Goal: Information Seeking & Learning: Learn about a topic

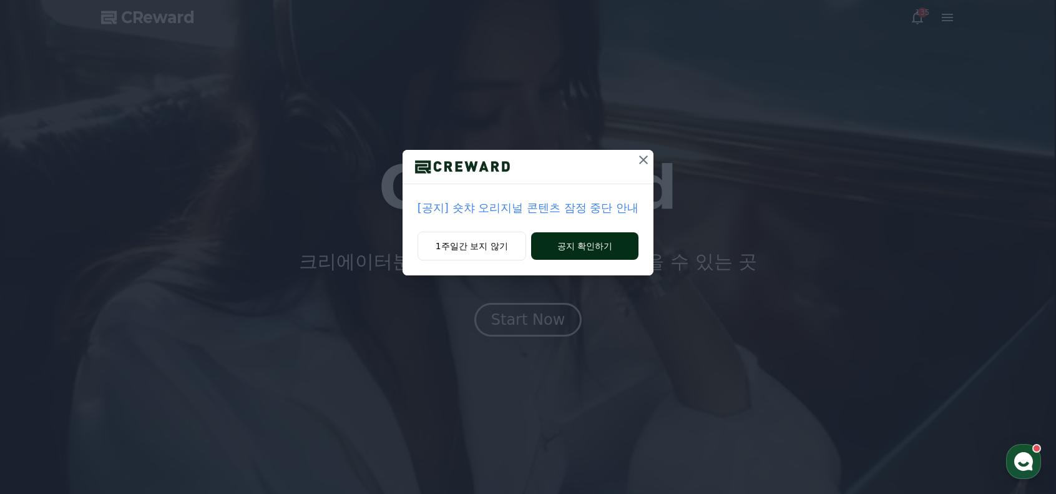
click at [572, 248] on button "공지 확인하기" at bounding box center [585, 245] width 108 height 27
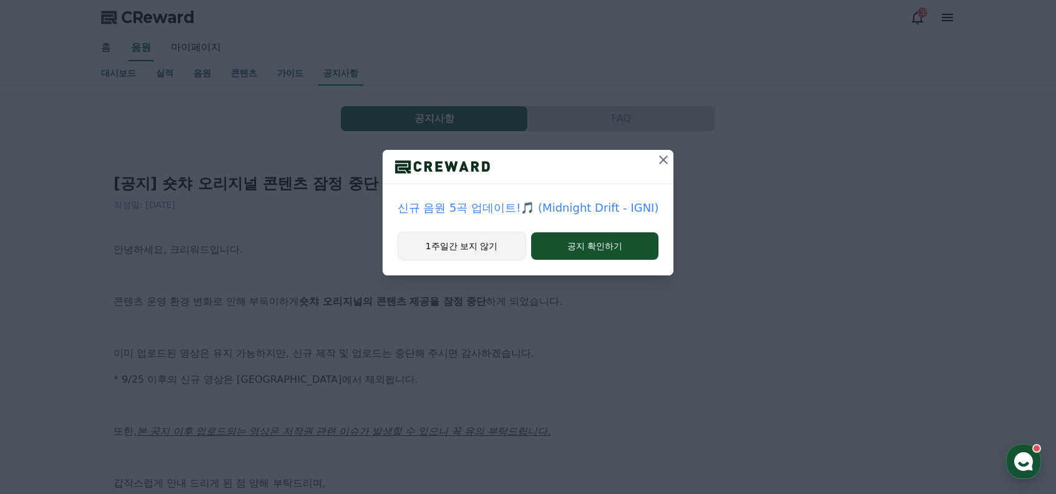
click at [487, 246] on button "1주일간 보지 않기" at bounding box center [462, 246] width 129 height 29
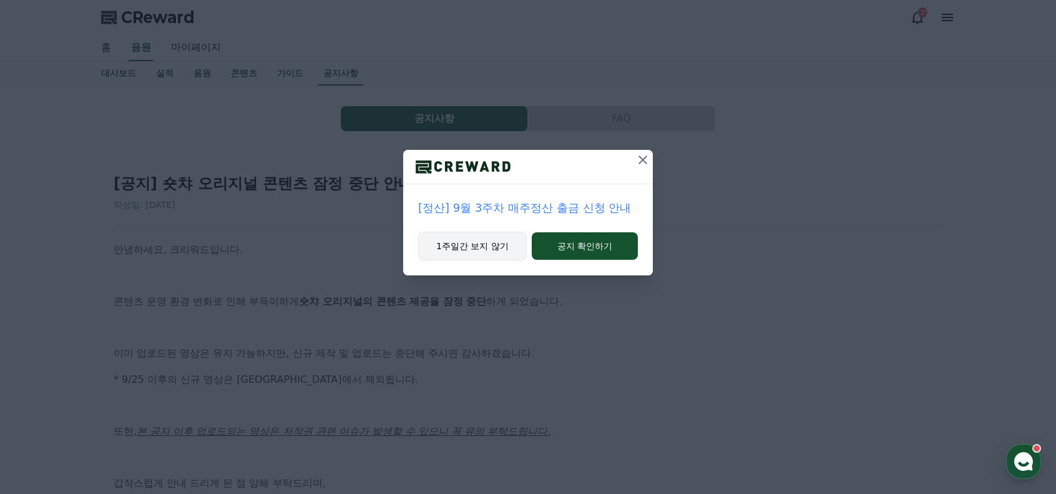
click at [482, 244] on button "1주일간 보지 않기" at bounding box center [472, 246] width 109 height 29
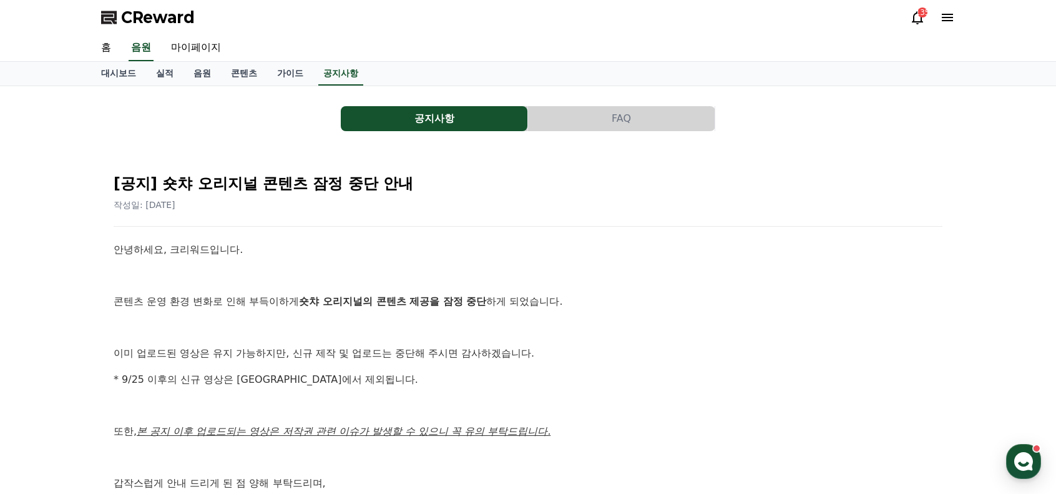
click at [466, 137] on div "공지사항 FAQ [공지] 숏챠 오리지널 콘텐츠 잠정 중단 안내 작성일: 2025-09-25 안녕하세요, 크리워드입니다. 콘텐츠 운영 환경 변화…" at bounding box center [528, 370] width 854 height 549
click at [466, 134] on div "공지사항 FAQ [공지] 숏챠 오리지널 콘텐츠 잠정 중단 안내 작성일: 2025-09-25 안녕하세요, 크리워드입니다. 콘텐츠 운영 환경 변화…" at bounding box center [528, 370] width 854 height 549
click at [467, 124] on button "공지사항" at bounding box center [434, 118] width 187 height 25
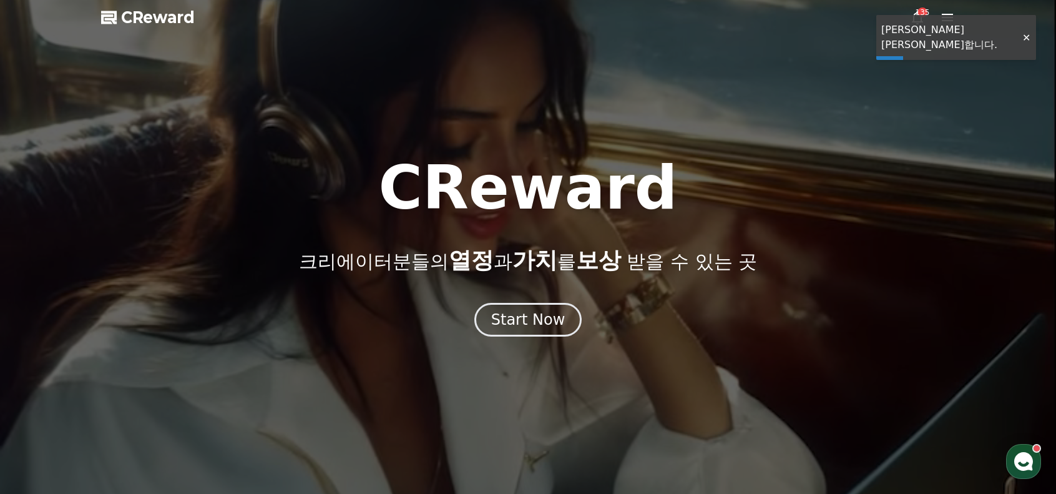
click at [925, 12] on div "135" at bounding box center [922, 12] width 10 height 10
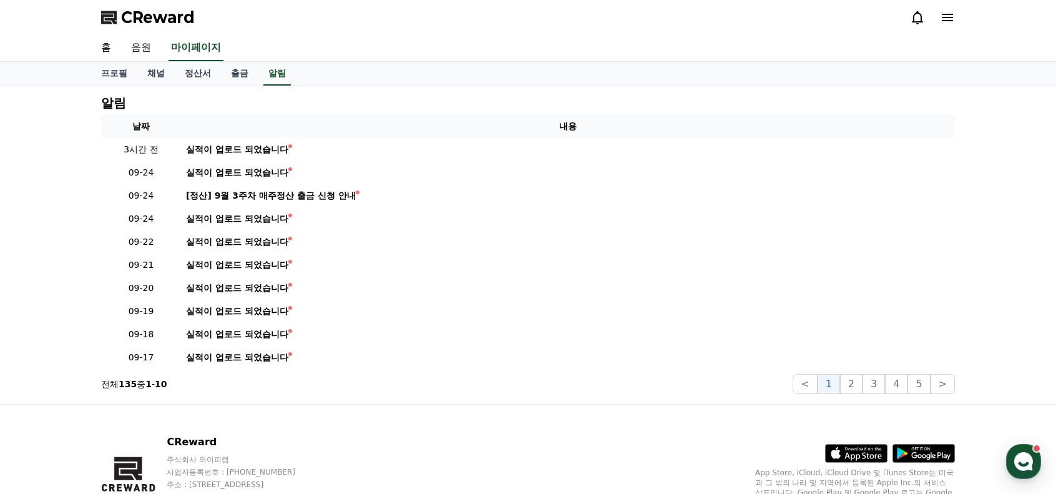
click at [136, 46] on link "음원" at bounding box center [141, 48] width 40 height 26
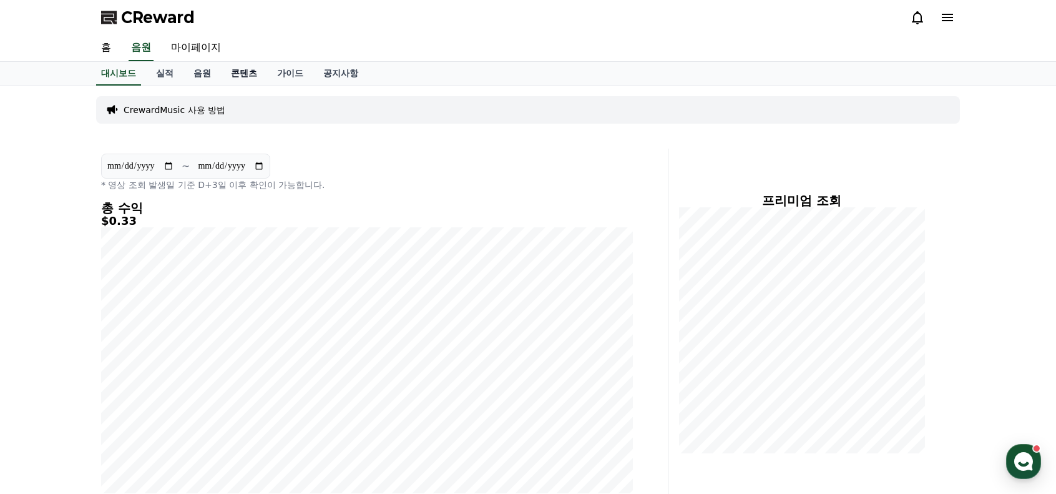
click at [250, 74] on link "콘텐츠" at bounding box center [244, 74] width 46 height 24
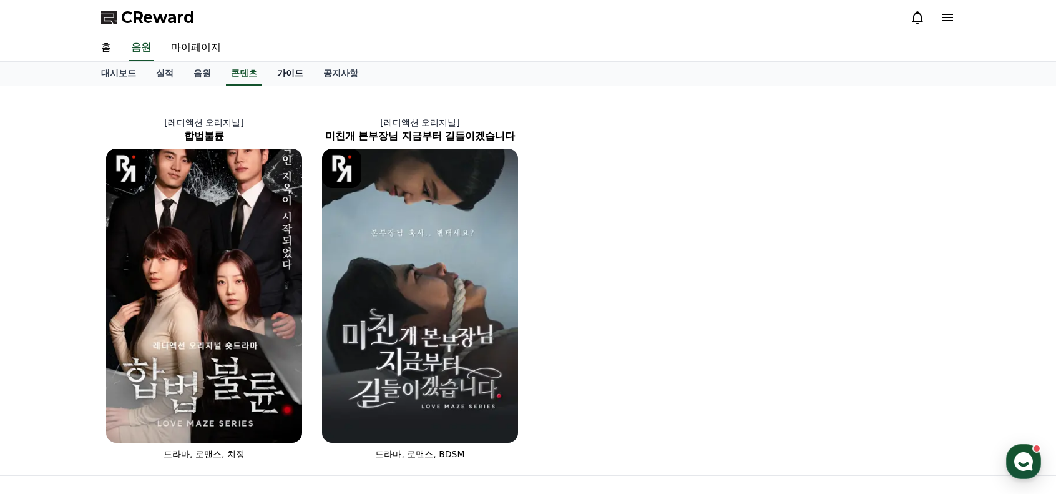
click at [290, 75] on link "가이드" at bounding box center [290, 74] width 46 height 24
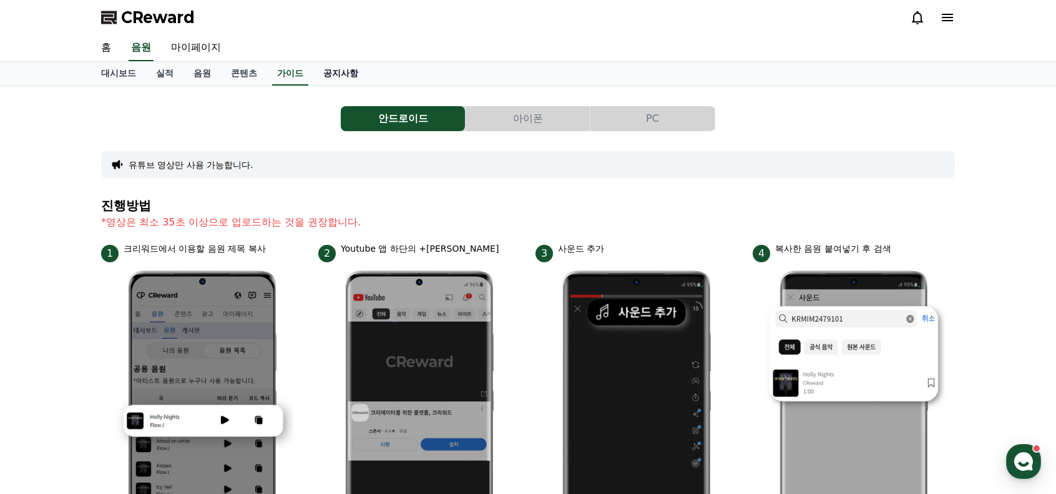
click at [325, 69] on link "공지사항" at bounding box center [340, 74] width 55 height 24
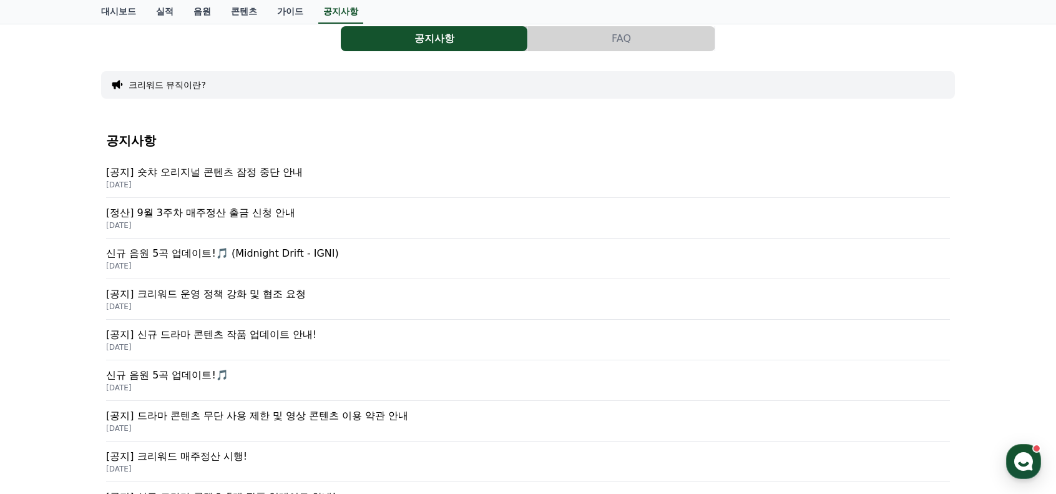
scroll to position [125, 0]
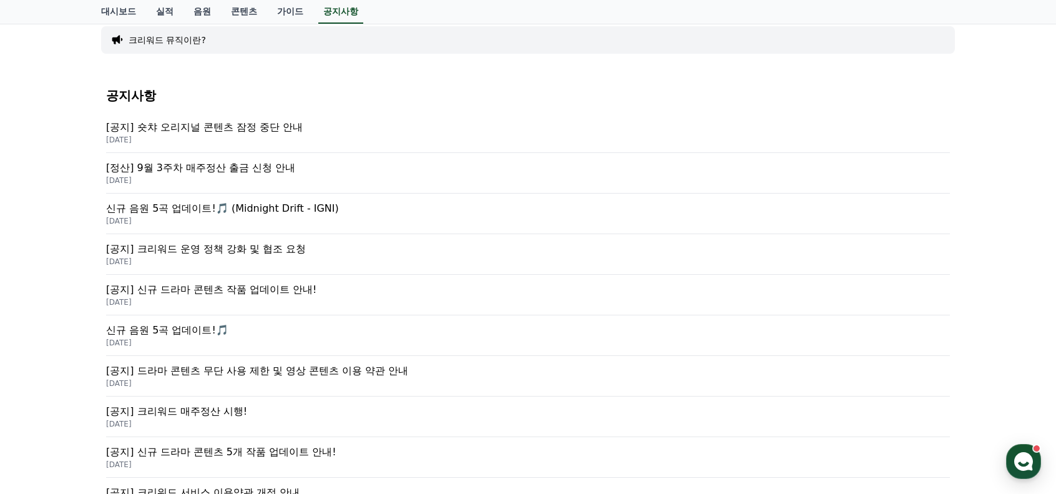
click at [276, 250] on p "[공지] 크리워드 운영 정책 강화 및 협조 요청" at bounding box center [528, 249] width 844 height 15
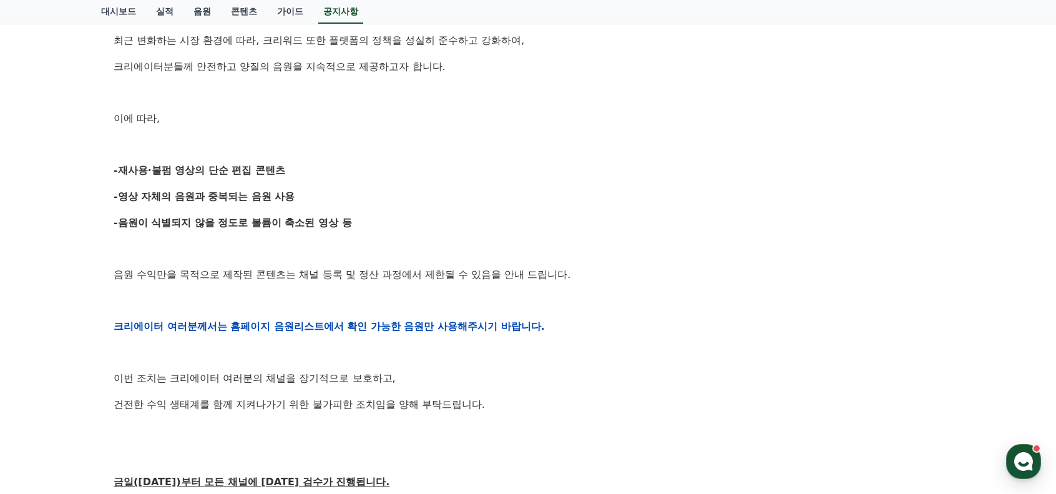
scroll to position [312, 0]
drag, startPoint x: 197, startPoint y: 168, endPoint x: 215, endPoint y: 173, distance: 18.8
click at [215, 173] on strong "-재사용·불펌 영상의 단순 편집 콘텐츠" at bounding box center [200, 171] width 172 height 12
drag, startPoint x: 207, startPoint y: 173, endPoint x: 217, endPoint y: 203, distance: 32.4
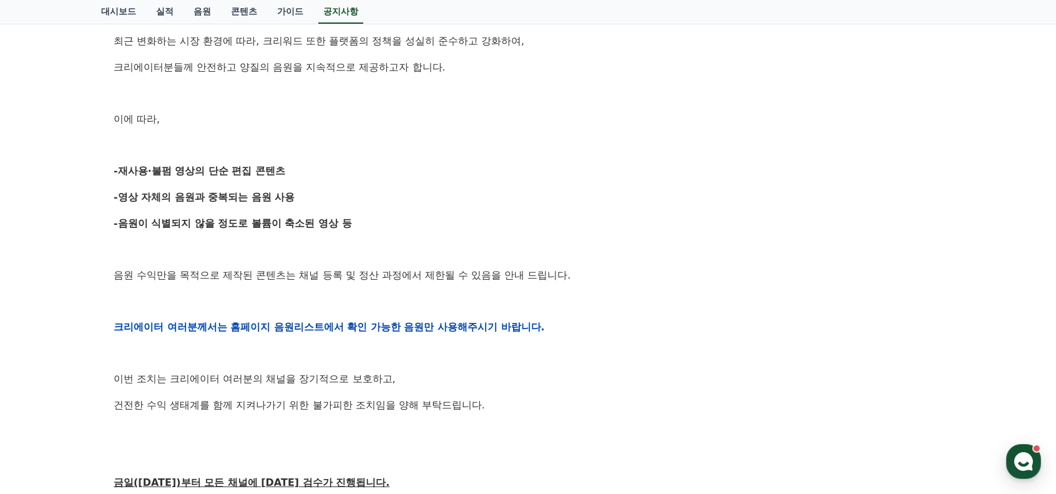
click at [217, 203] on div "안녕하세요, 크리워드입니다. 항상 저희와 함께해주시는 크리에이터 여러분께 감사드립니다. 최근 변화하는 시장 환경에 따라, 크리워드 또한 플랫폼…" at bounding box center [528, 326] width 829 height 794
click at [217, 203] on p "-영상 자체의 음원과 중복되는 음원 사용" at bounding box center [528, 197] width 829 height 16
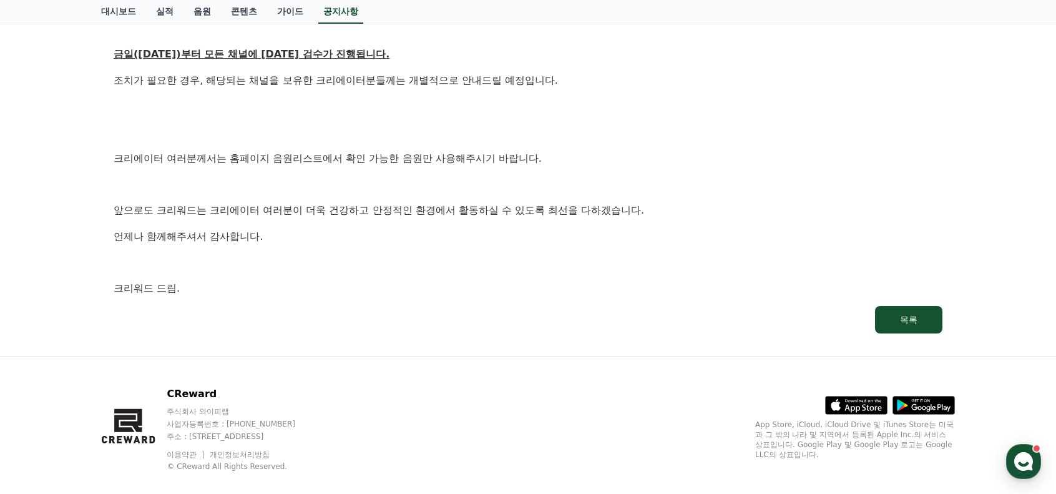
scroll to position [757, 0]
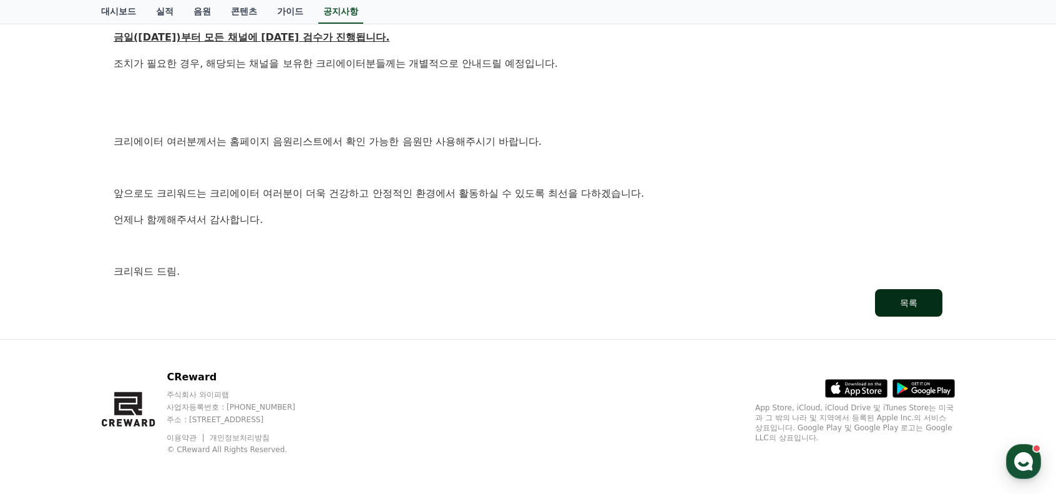
click at [900, 315] on button "목록" at bounding box center [908, 302] width 67 height 27
click at [902, 310] on button "목록" at bounding box center [908, 302] width 67 height 27
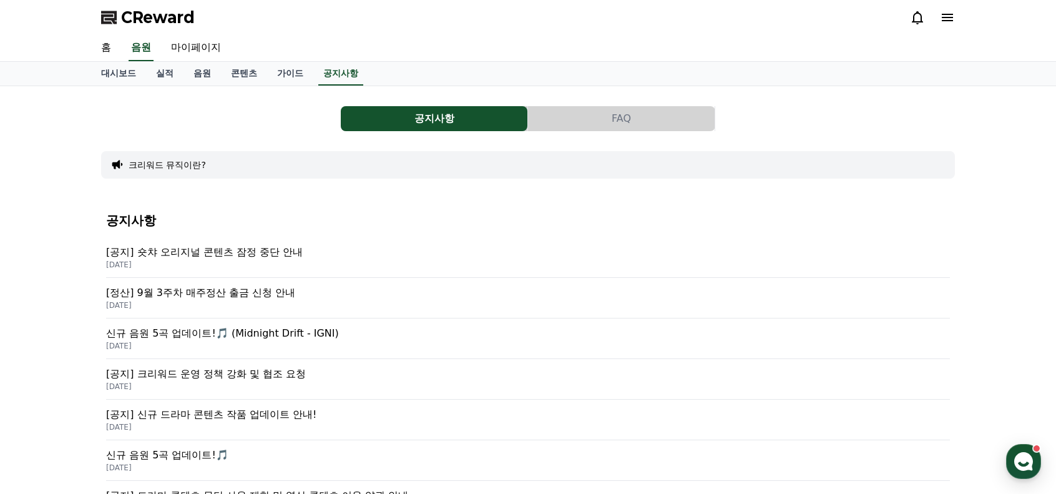
click at [0, 188] on div "공지사항 FAQ 크리워드 뮤직이란? 공지사항 [공지] 숏챠 오리지널 콘텐츠 잠정 중단 안내 2025-09-25 [정산] 9월 3주차 매주정산 …" at bounding box center [528, 458] width 1056 height 744
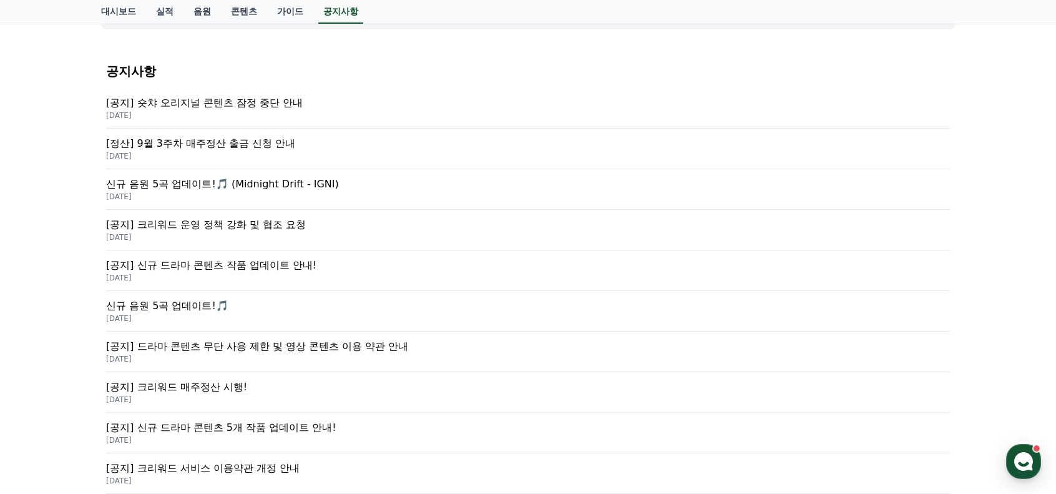
scroll to position [187, 0]
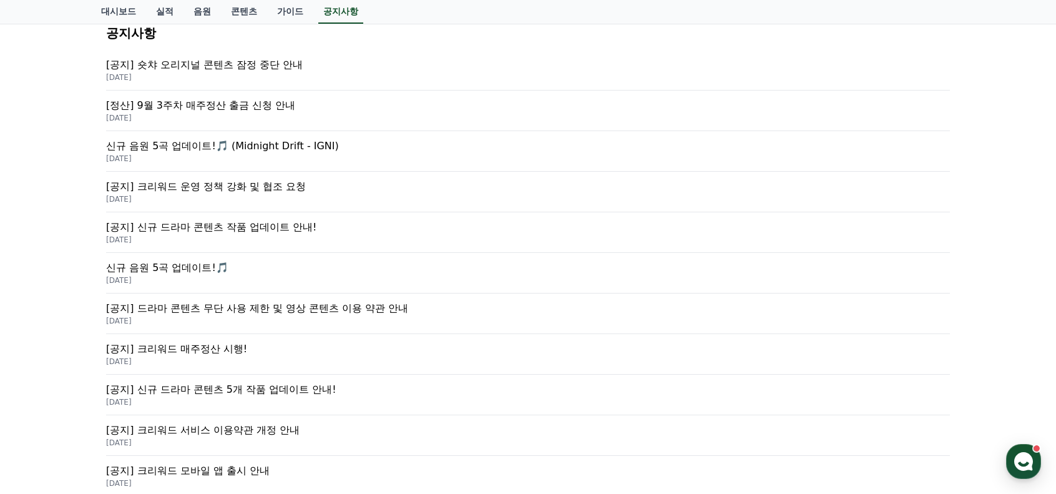
click at [258, 313] on p "[공지] 드라마 콘텐츠 무단 사용 제한 및 영상 콘텐츠 이용 약관 안내" at bounding box center [528, 308] width 844 height 15
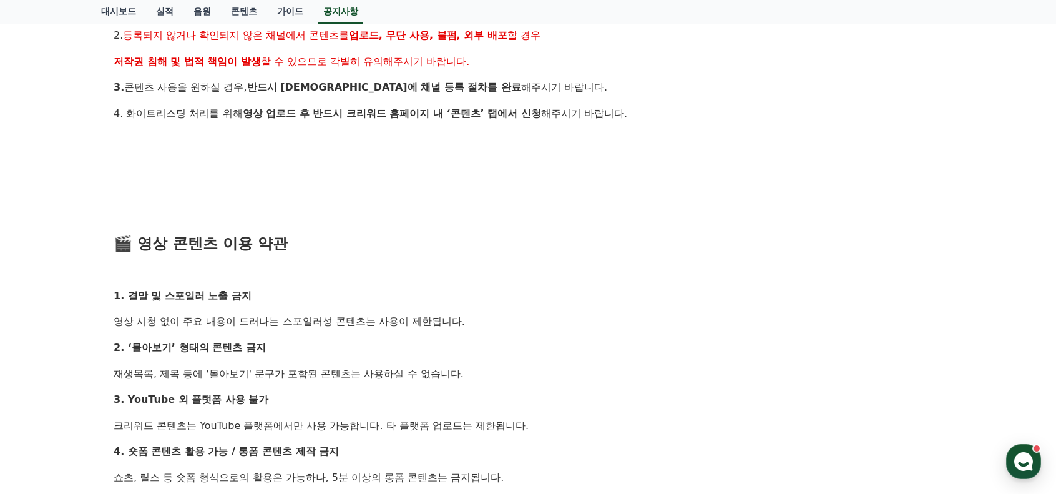
scroll to position [686, 0]
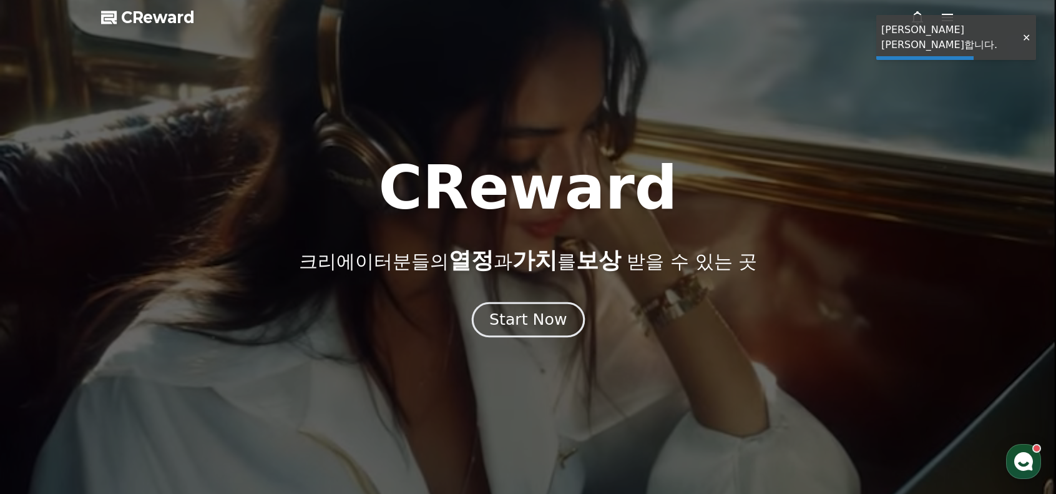
drag, startPoint x: 0, startPoint y: 0, endPoint x: 519, endPoint y: 319, distance: 609.3
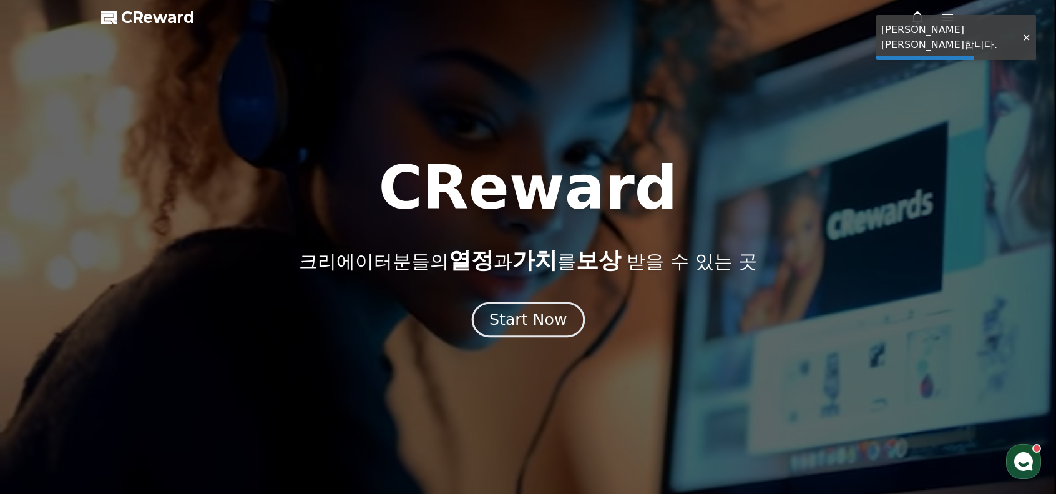
click at [519, 319] on div "Start Now" at bounding box center [527, 319] width 77 height 21
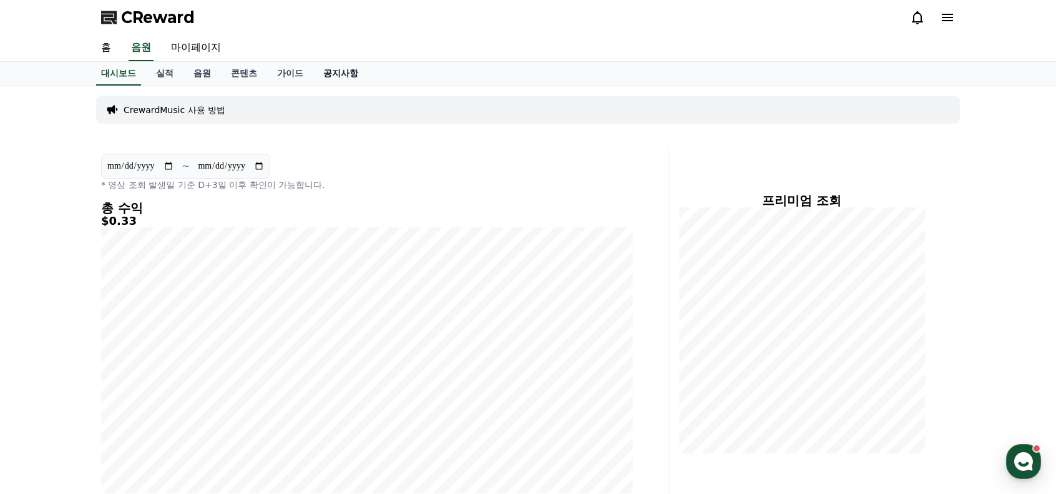
click at [334, 74] on link "공지사항" at bounding box center [340, 74] width 55 height 24
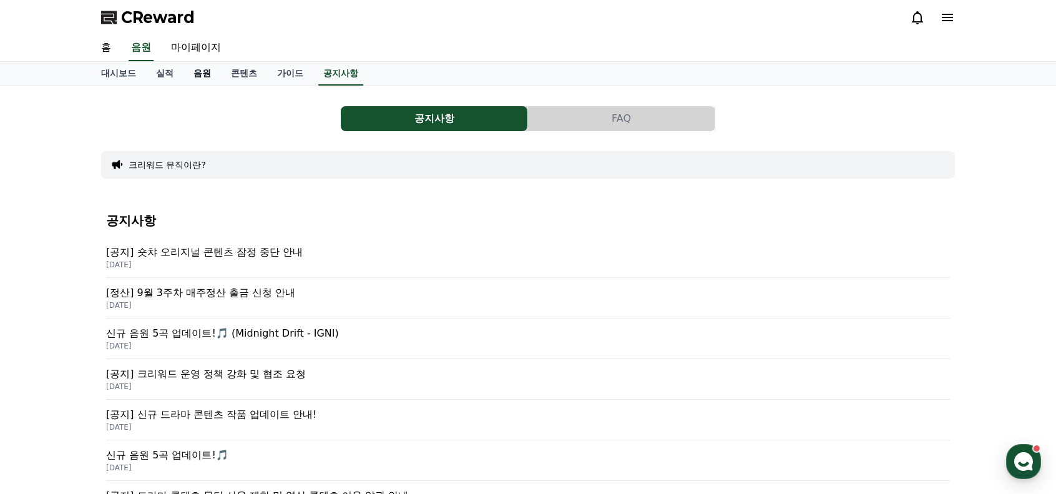
click at [192, 69] on link "음원" at bounding box center [201, 74] width 37 height 24
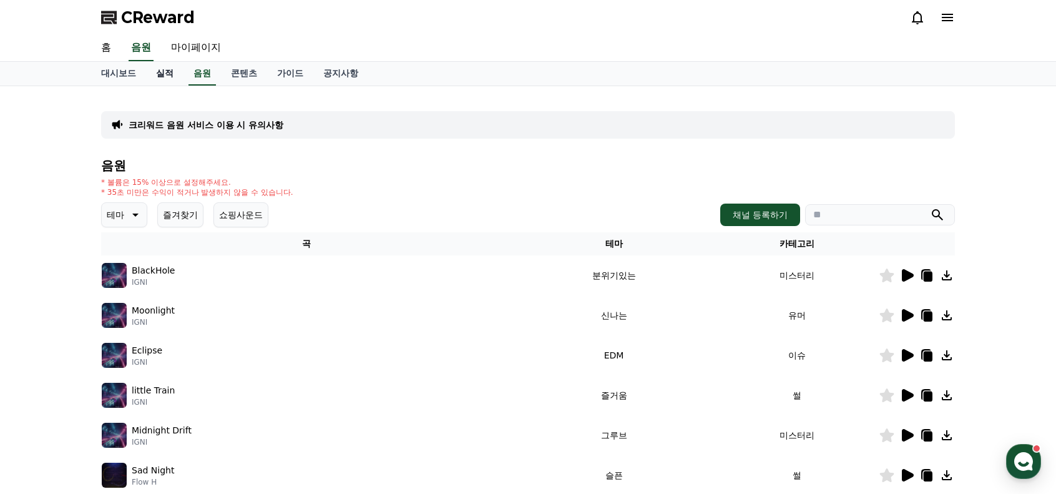
click at [170, 73] on link "실적" at bounding box center [164, 74] width 37 height 24
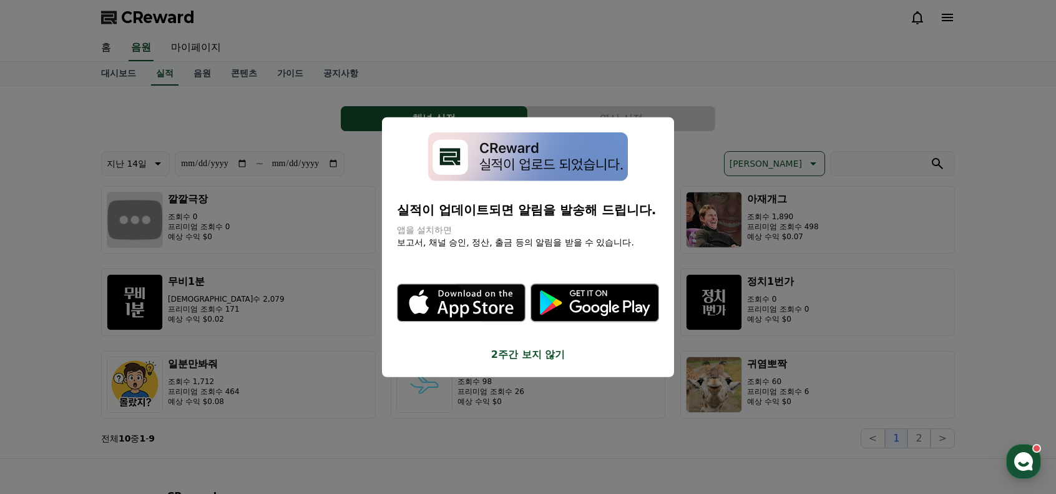
click at [503, 349] on button "2주간 보지 않기" at bounding box center [528, 354] width 262 height 15
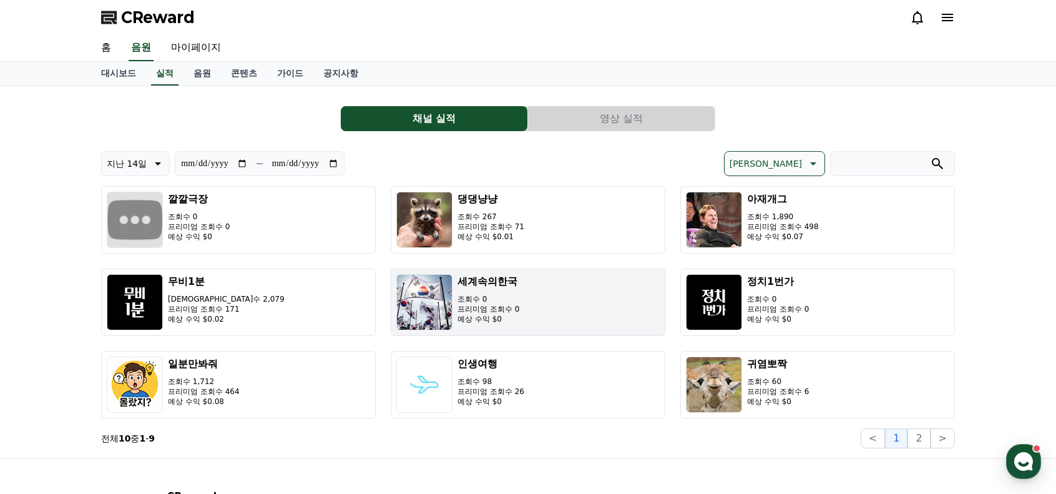
click at [528, 308] on button "세계속의한국 조회수 0 프리미엄 조회수 0 예상 수익 $0" at bounding box center [528, 301] width 275 height 67
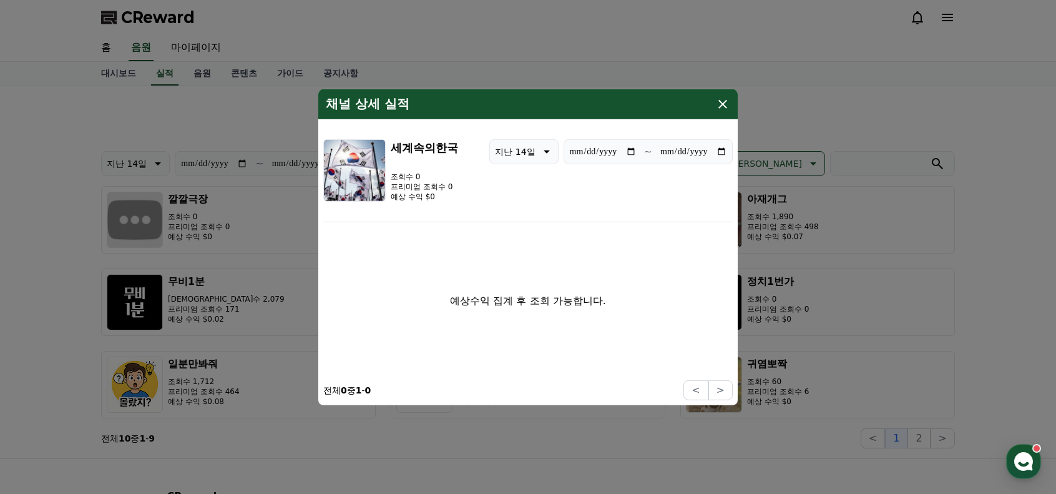
click at [724, 107] on icon "modal" at bounding box center [722, 103] width 15 height 15
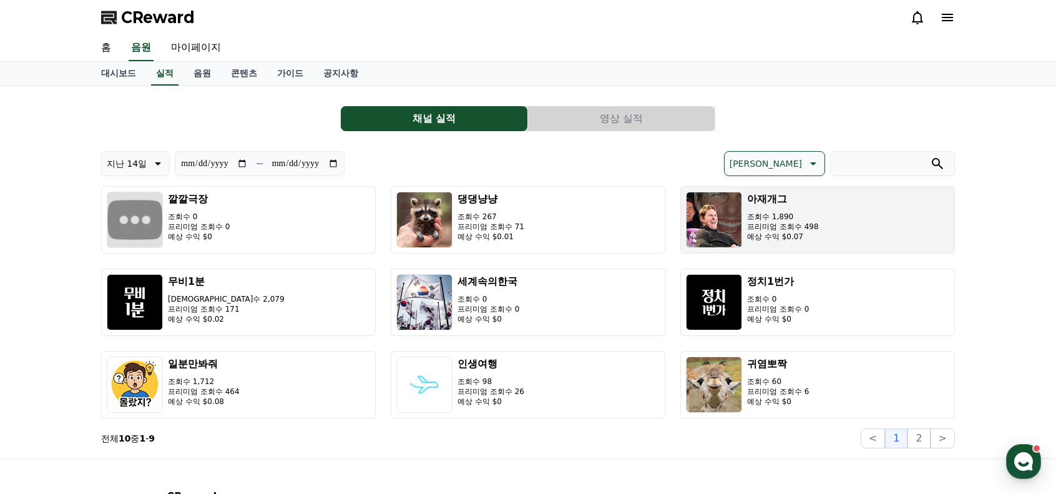
click at [809, 240] on p "예상 수익 $0.07" at bounding box center [783, 237] width 72 height 10
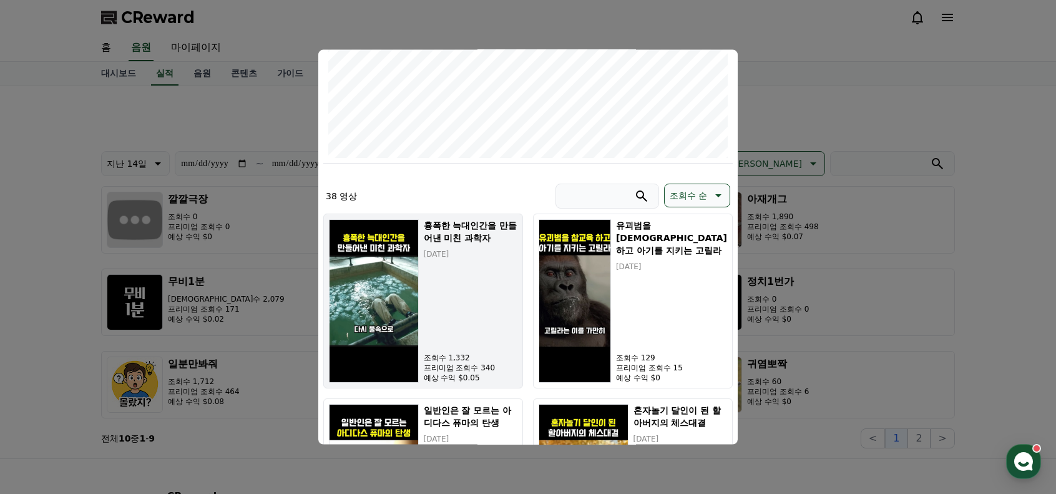
scroll to position [374, 0]
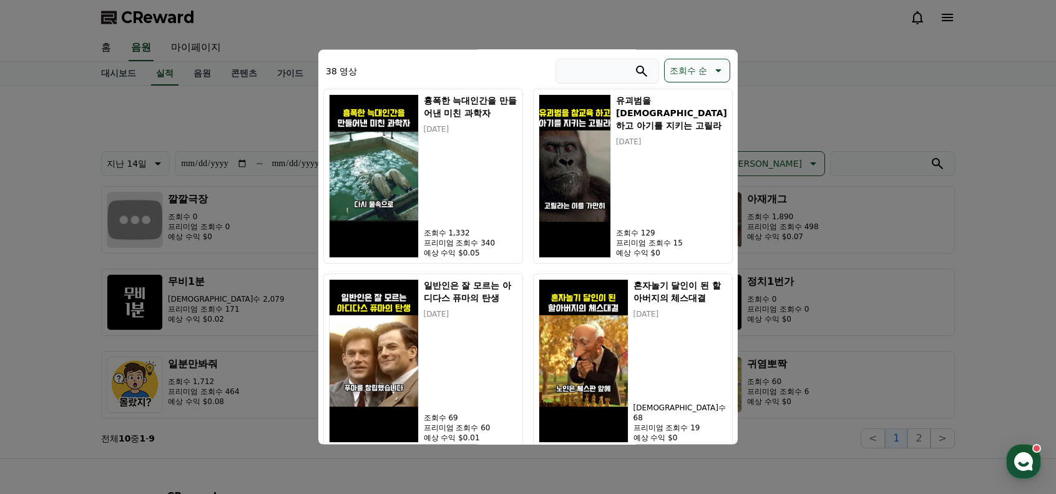
click at [775, 63] on button "close modal" at bounding box center [528, 247] width 1056 height 494
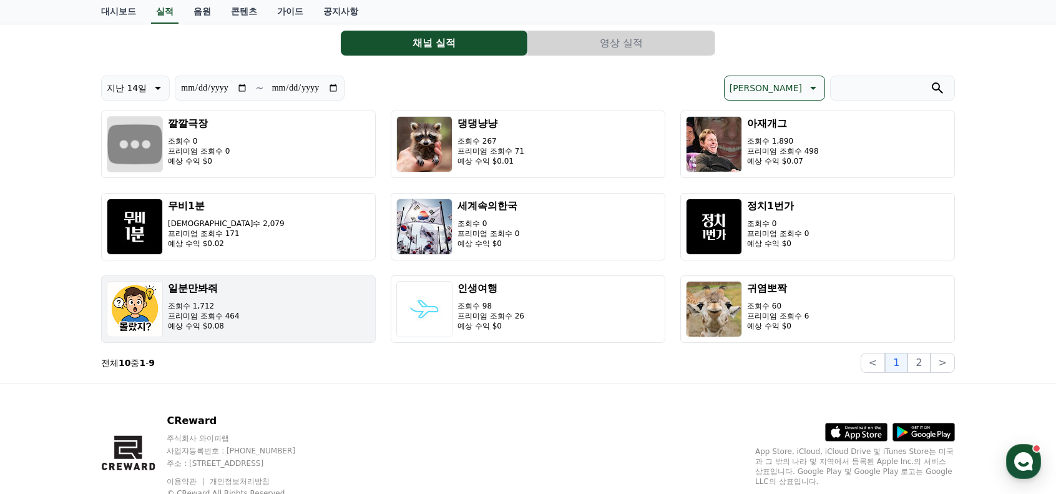
scroll to position [0, 0]
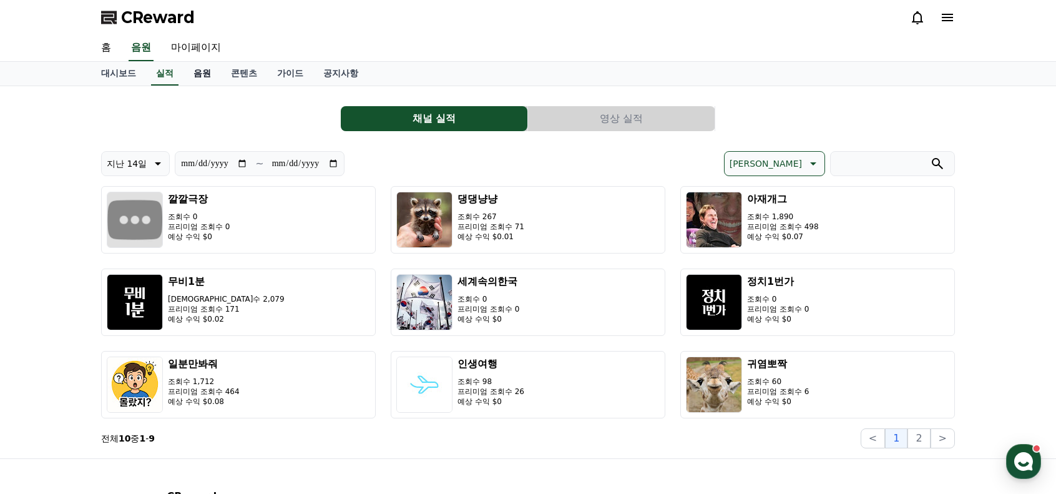
click at [204, 74] on link "음원" at bounding box center [201, 74] width 37 height 24
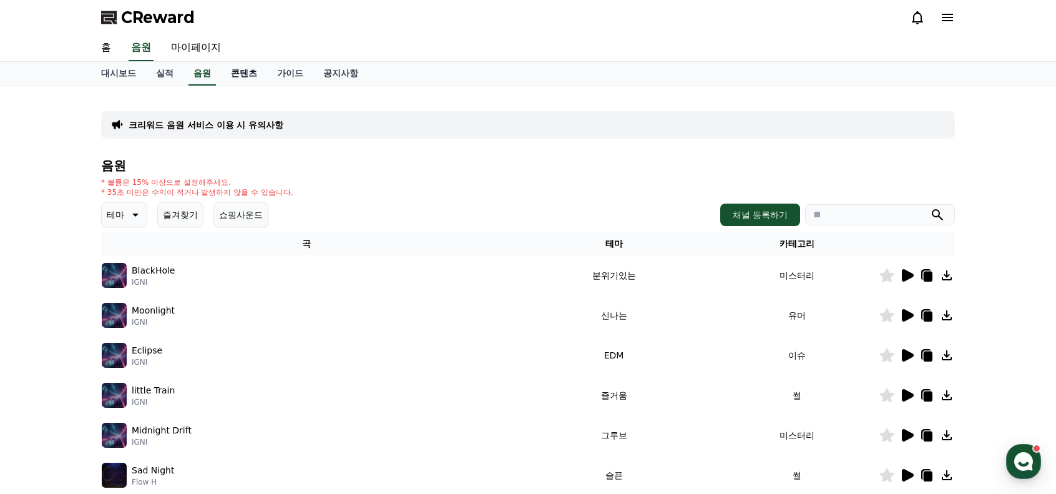
click at [242, 78] on link "콘텐츠" at bounding box center [244, 74] width 46 height 24
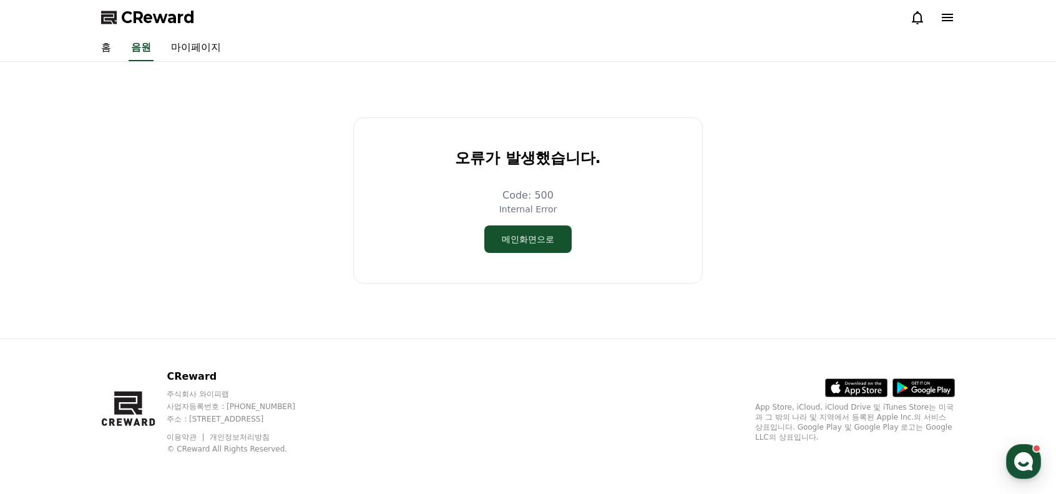
click at [205, 75] on div "오류가 발생했습니다. Code: 500 Internal Error 메인화면으로" at bounding box center [528, 200] width 864 height 266
click at [517, 232] on button "메인화면으로" at bounding box center [527, 238] width 87 height 27
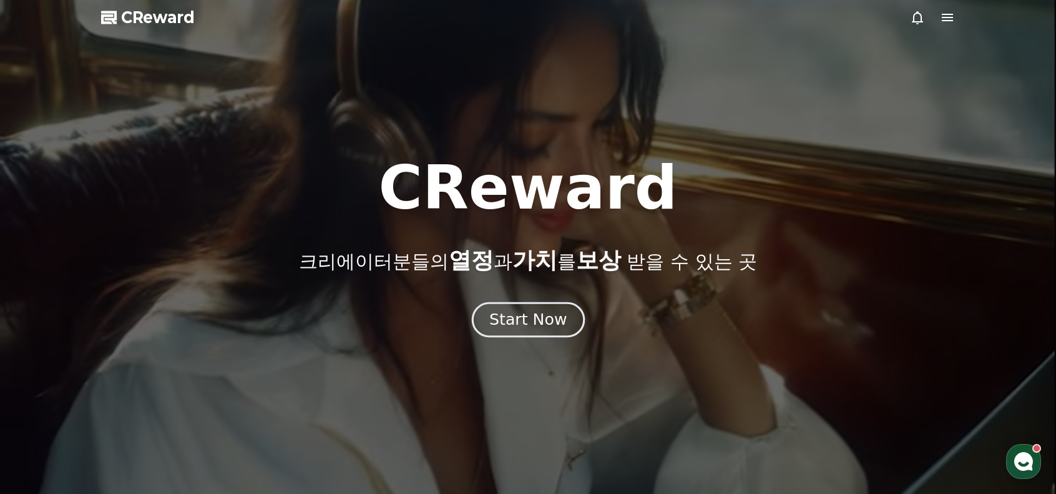
click at [510, 324] on div "Start Now" at bounding box center [527, 319] width 77 height 21
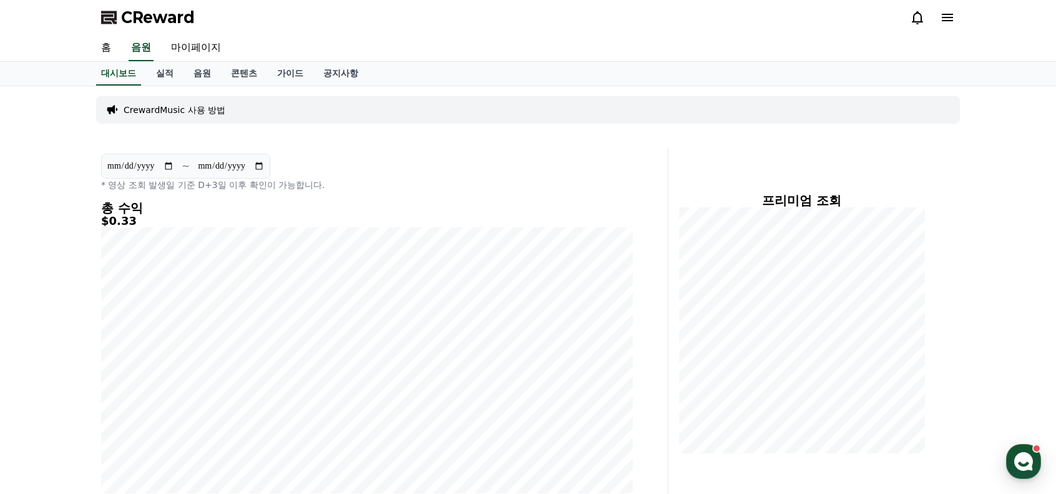
click at [220, 110] on div "CrewardMusic 사용 방법" at bounding box center [528, 109] width 864 height 27
click at [233, 71] on link "콘텐츠" at bounding box center [244, 74] width 46 height 24
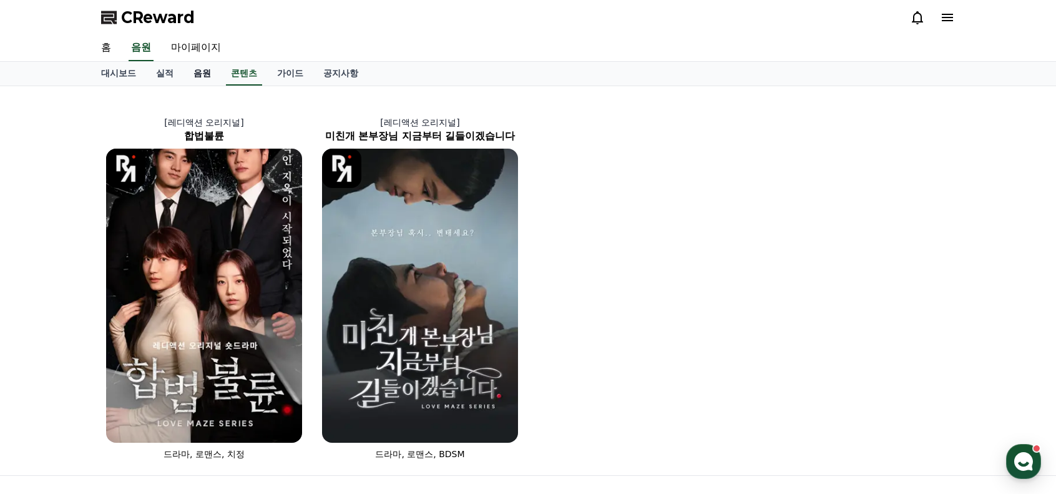
click at [207, 70] on link "음원" at bounding box center [201, 74] width 37 height 24
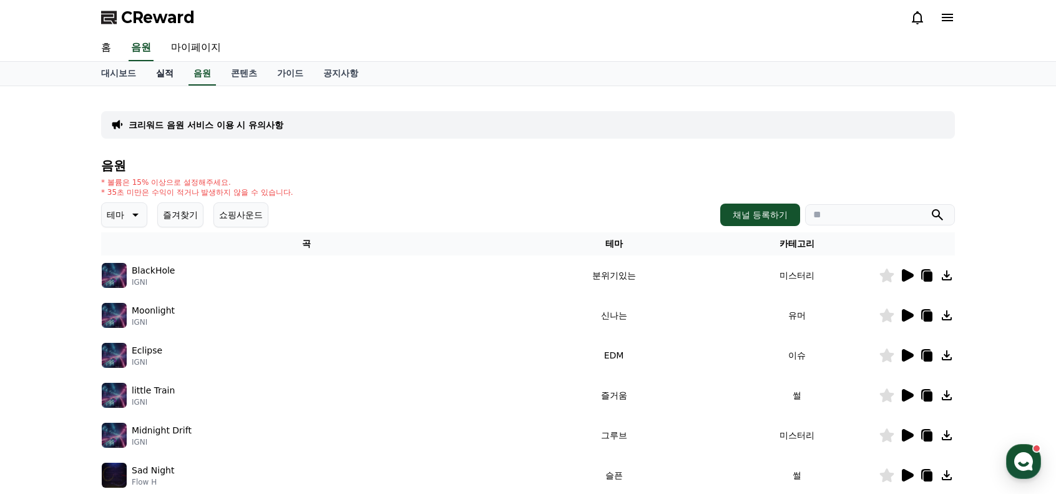
click at [160, 78] on link "실적" at bounding box center [164, 74] width 37 height 24
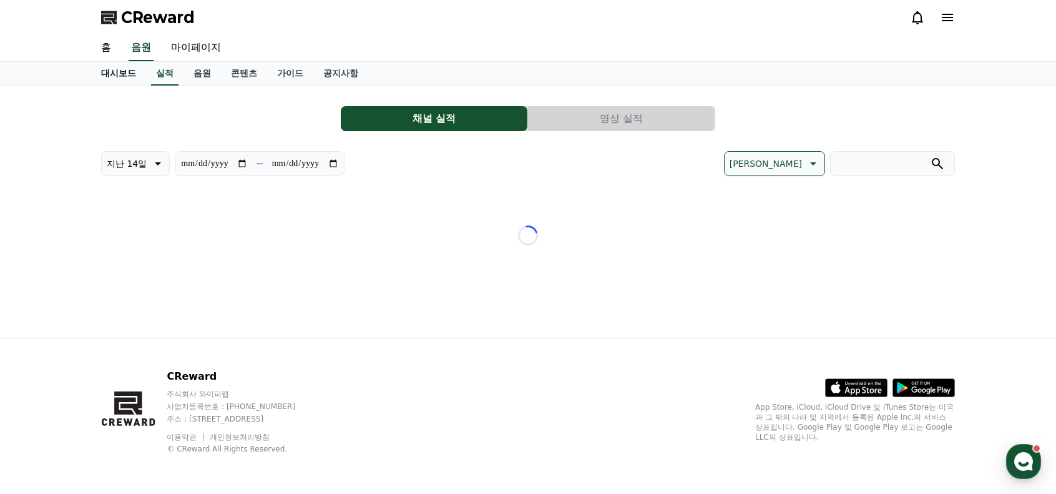
click at [115, 74] on link "대시보드" at bounding box center [118, 74] width 55 height 24
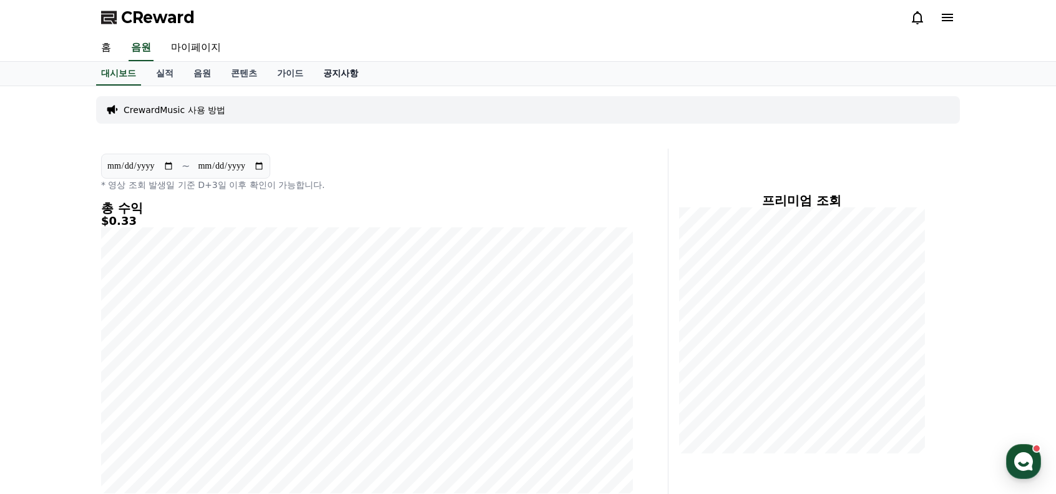
click at [327, 77] on link "공지사항" at bounding box center [340, 74] width 55 height 24
